Goal: Task Accomplishment & Management: Manage account settings

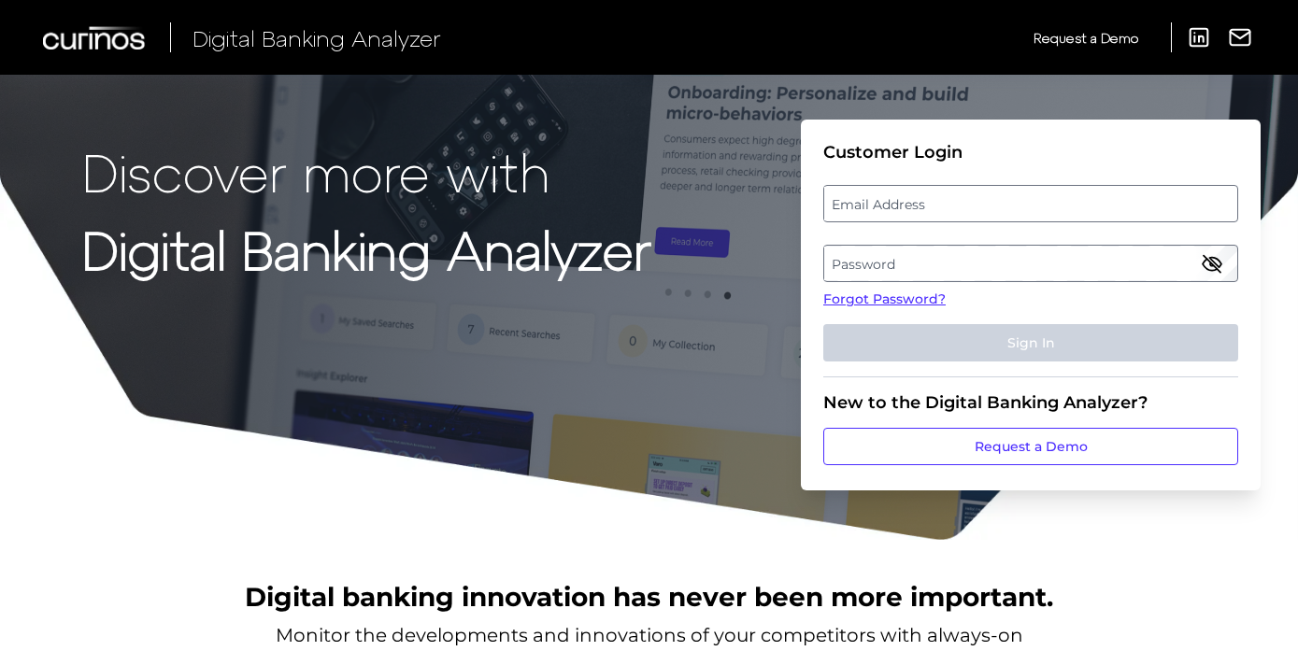
click at [859, 212] on label "Email Address" at bounding box center [1030, 204] width 412 height 34
click at [859, 212] on input "email" at bounding box center [1030, 203] width 415 height 37
type input "[PERSON_NAME][EMAIL_ADDRESS][DOMAIN_NAME]"
click at [849, 255] on label "Password" at bounding box center [1030, 264] width 412 height 34
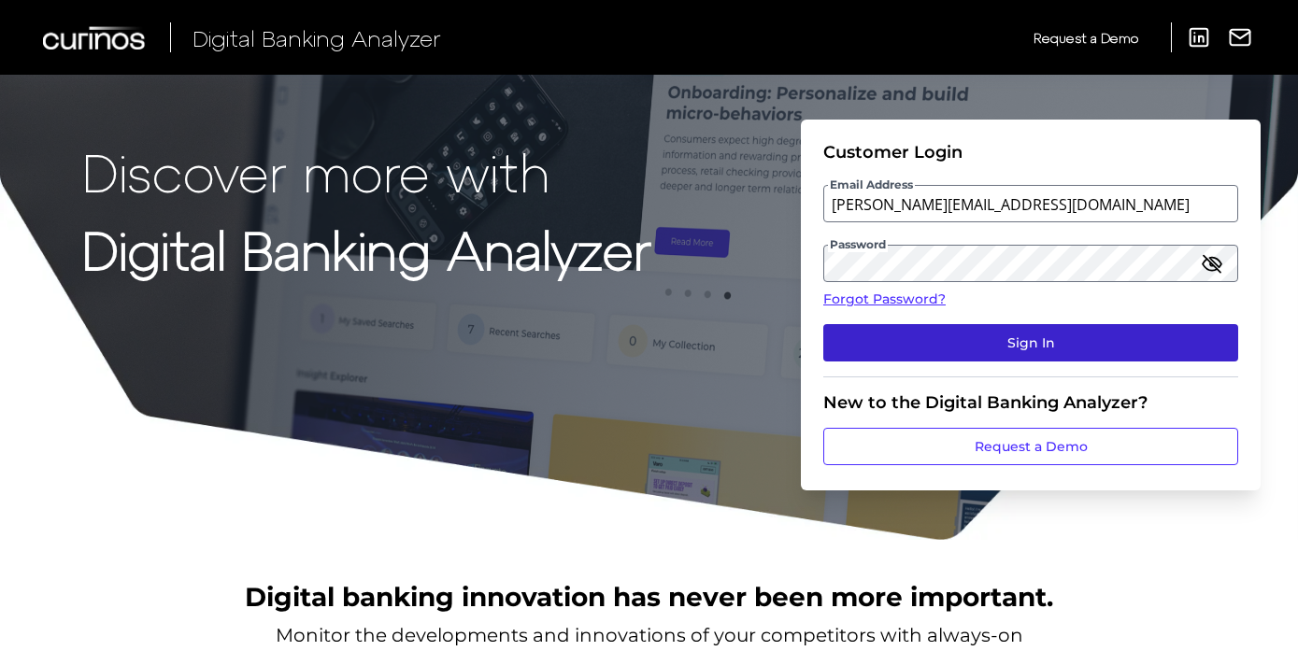
click at [943, 341] on button "Sign In" at bounding box center [1030, 342] width 415 height 37
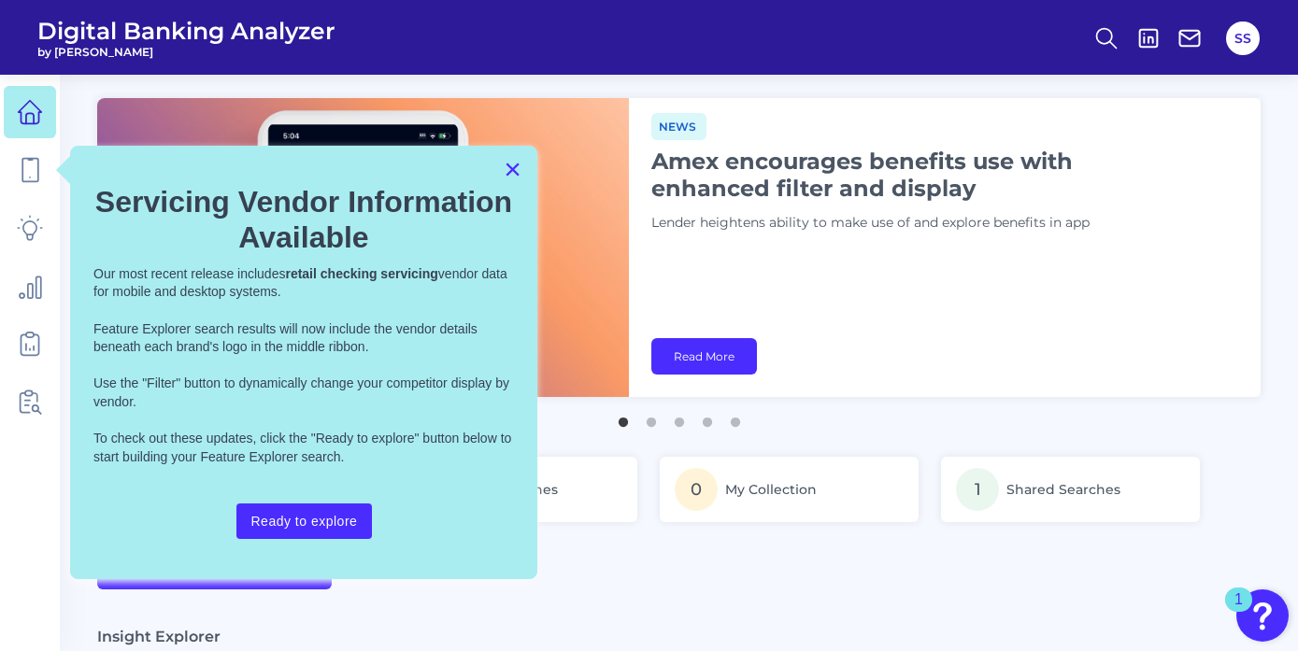
click at [512, 158] on button "×" at bounding box center [513, 169] width 18 height 30
